Goal: Find specific page/section: Find specific page/section

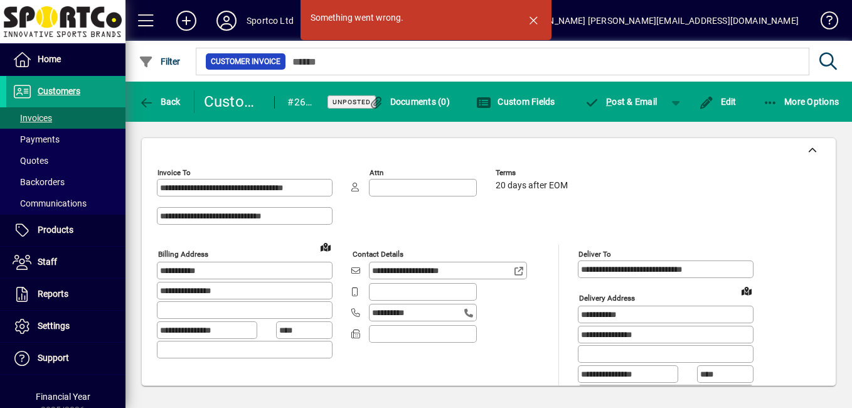
scroll to position [296, 0]
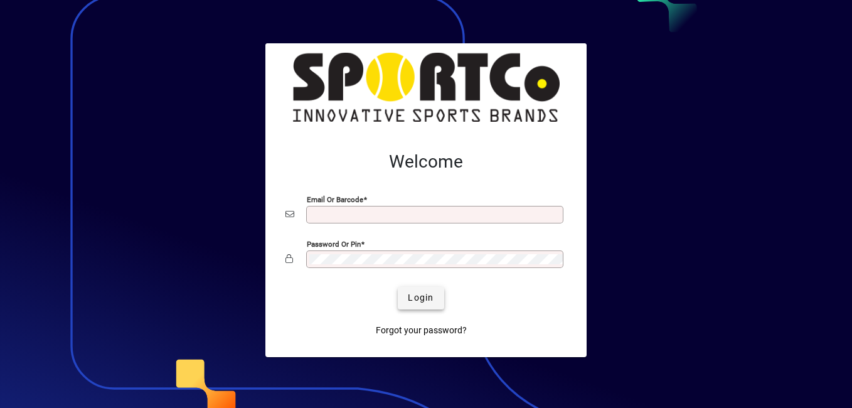
type input "**********"
click at [429, 297] on span "Login" at bounding box center [421, 297] width 26 height 13
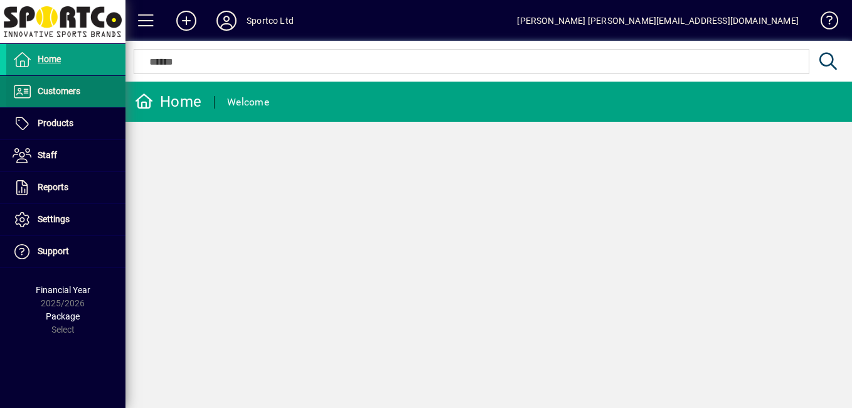
click at [54, 90] on span "Customers" at bounding box center [59, 91] width 43 height 10
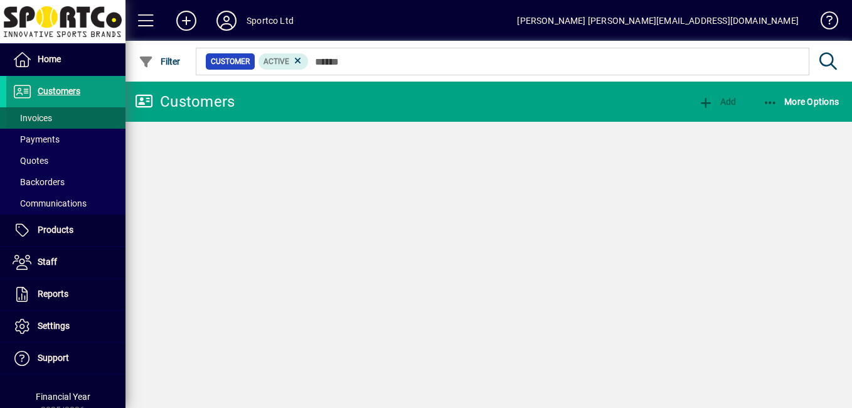
click at [41, 121] on span "Invoices" at bounding box center [33, 118] width 40 height 10
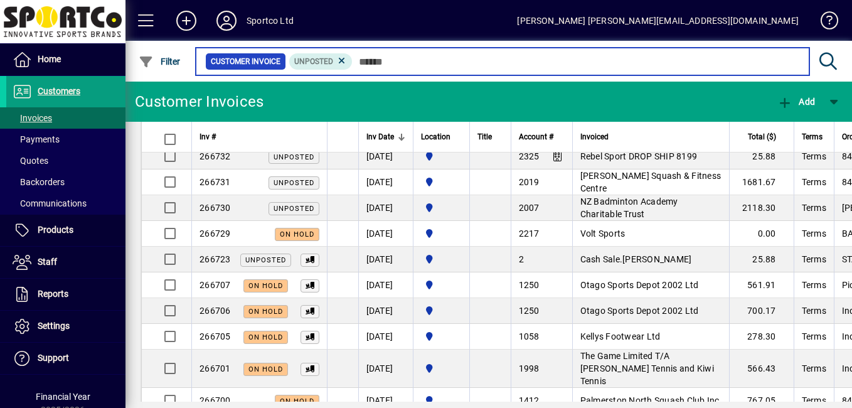
scroll to position [460, 0]
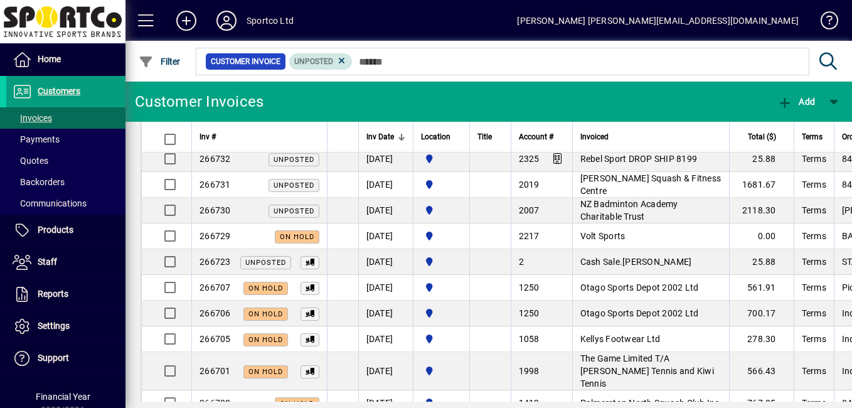
click at [348, 67] on mat-chip "Unposted" at bounding box center [320, 61] width 63 height 16
click at [344, 64] on icon at bounding box center [341, 60] width 11 height 11
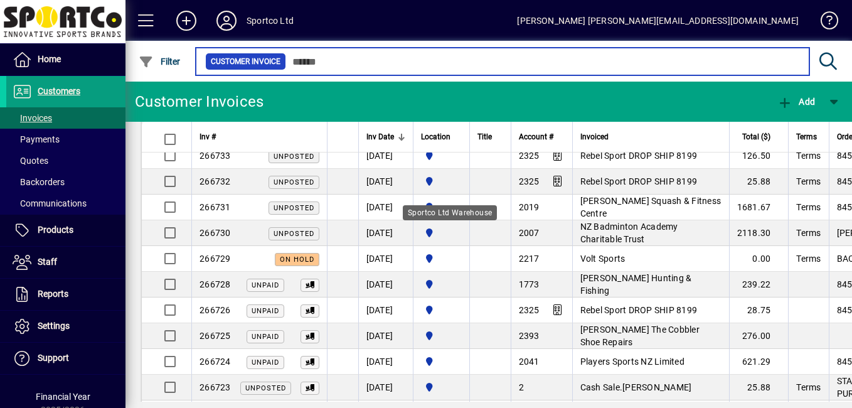
scroll to position [438, 0]
